Goal: Find contact information: Find contact information

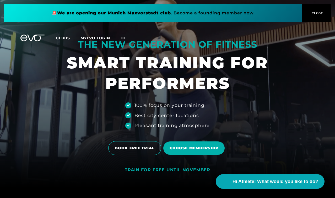
click at [314, 14] on font "CLOSE" at bounding box center [317, 13] width 12 height 4
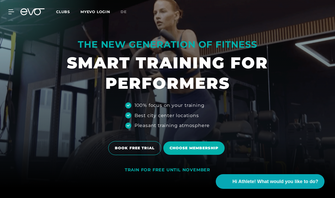
click at [70, 11] on font "Clubs" at bounding box center [63, 11] width 14 height 5
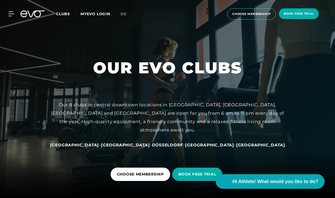
click at [70, 14] on font "Clubs" at bounding box center [63, 14] width 14 height 5
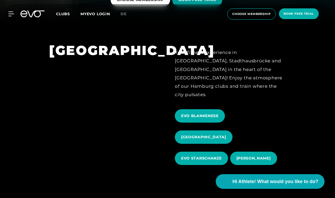
scroll to position [180, 0]
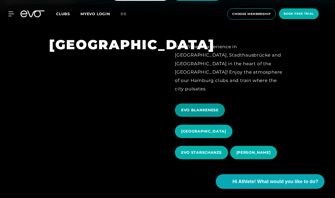
click at [198, 108] on font "EVO BLANKENESE" at bounding box center [199, 110] width 37 height 5
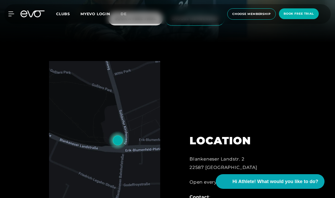
scroll to position [159, 0]
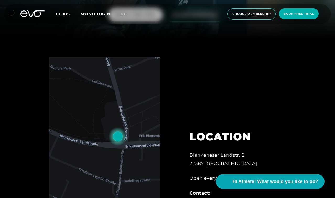
click at [121, 147] on img at bounding box center [104, 136] width 111 height 159
click at [119, 132] on img at bounding box center [104, 136] width 111 height 159
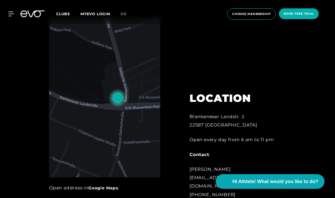
scroll to position [203, 0]
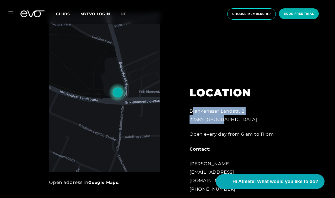
drag, startPoint x: 191, startPoint y: 119, endPoint x: 225, endPoint y: 130, distance: 35.3
click at [225, 124] on div "[STREET_ADDRESS]" at bounding box center [232, 115] width 86 height 17
click at [225, 122] on font "22587 [GEOGRAPHIC_DATA]" at bounding box center [222, 119] width 67 height 5
drag, startPoint x: 232, startPoint y: 130, endPoint x: 191, endPoint y: 119, distance: 42.3
click at [191, 119] on div "[STREET_ADDRESS]" at bounding box center [232, 115] width 86 height 17
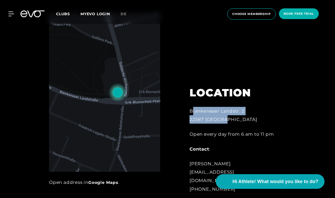
copy div "[STREET_ADDRESS]"
drag, startPoint x: 189, startPoint y: 119, endPoint x: 233, endPoint y: 129, distance: 45.0
click at [234, 124] on div "[STREET_ADDRESS]" at bounding box center [232, 115] width 86 height 17
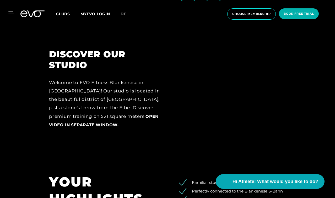
scroll to position [597, 0]
click at [137, 148] on div "DISCOVER OUR STUDIO Welcome to EVO Fitness Blankenese in [GEOGRAPHIC_DATA]! Our…" at bounding box center [167, 92] width 335 height 124
